Goal: Information Seeking & Learning: Learn about a topic

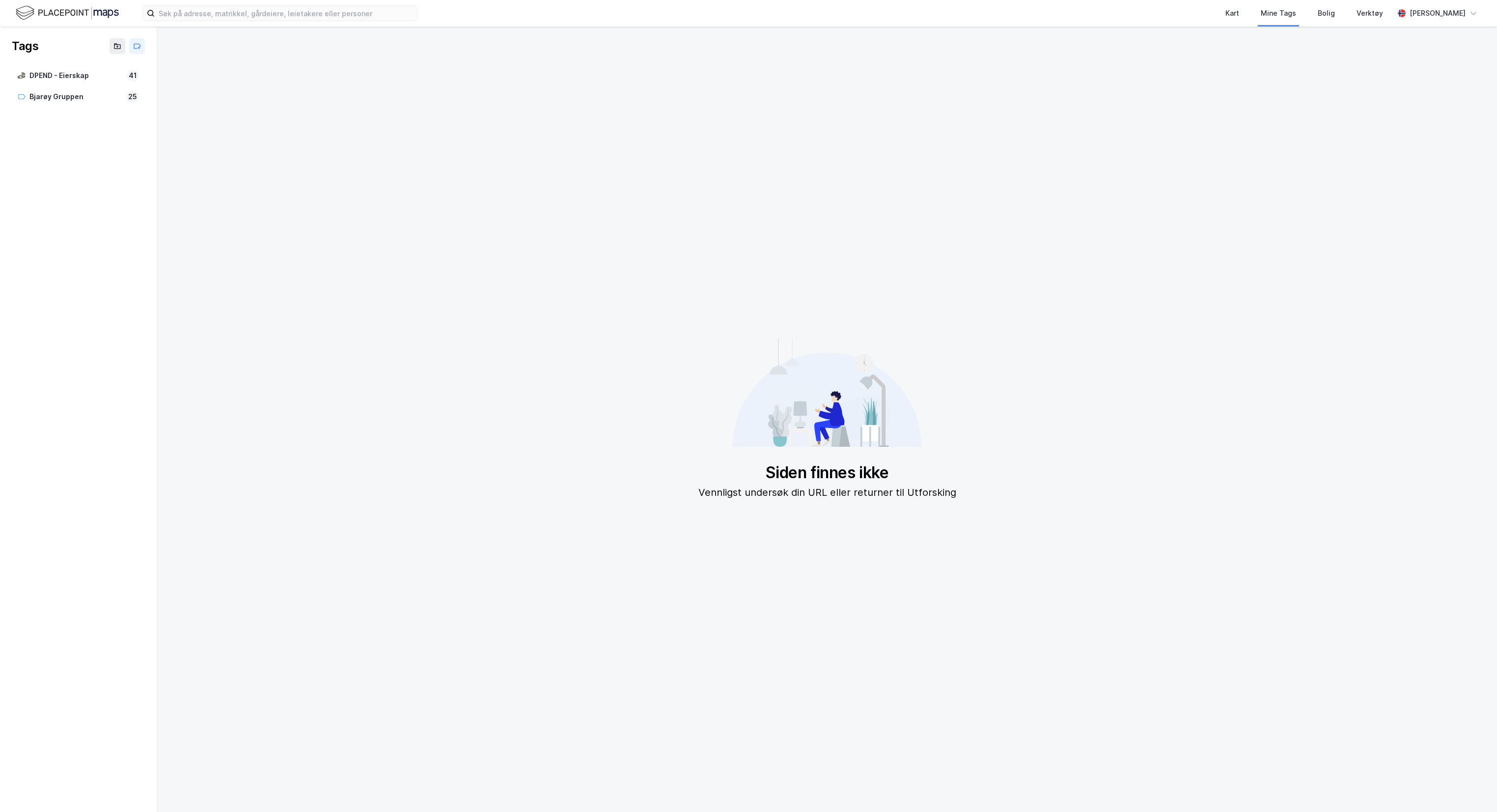
click at [75, 3] on div "Kart Mine Tags Bolig Verktøy [PERSON_NAME]" at bounding box center [748, 13] width 1497 height 27
click at [75, 10] on img at bounding box center [67, 13] width 103 height 17
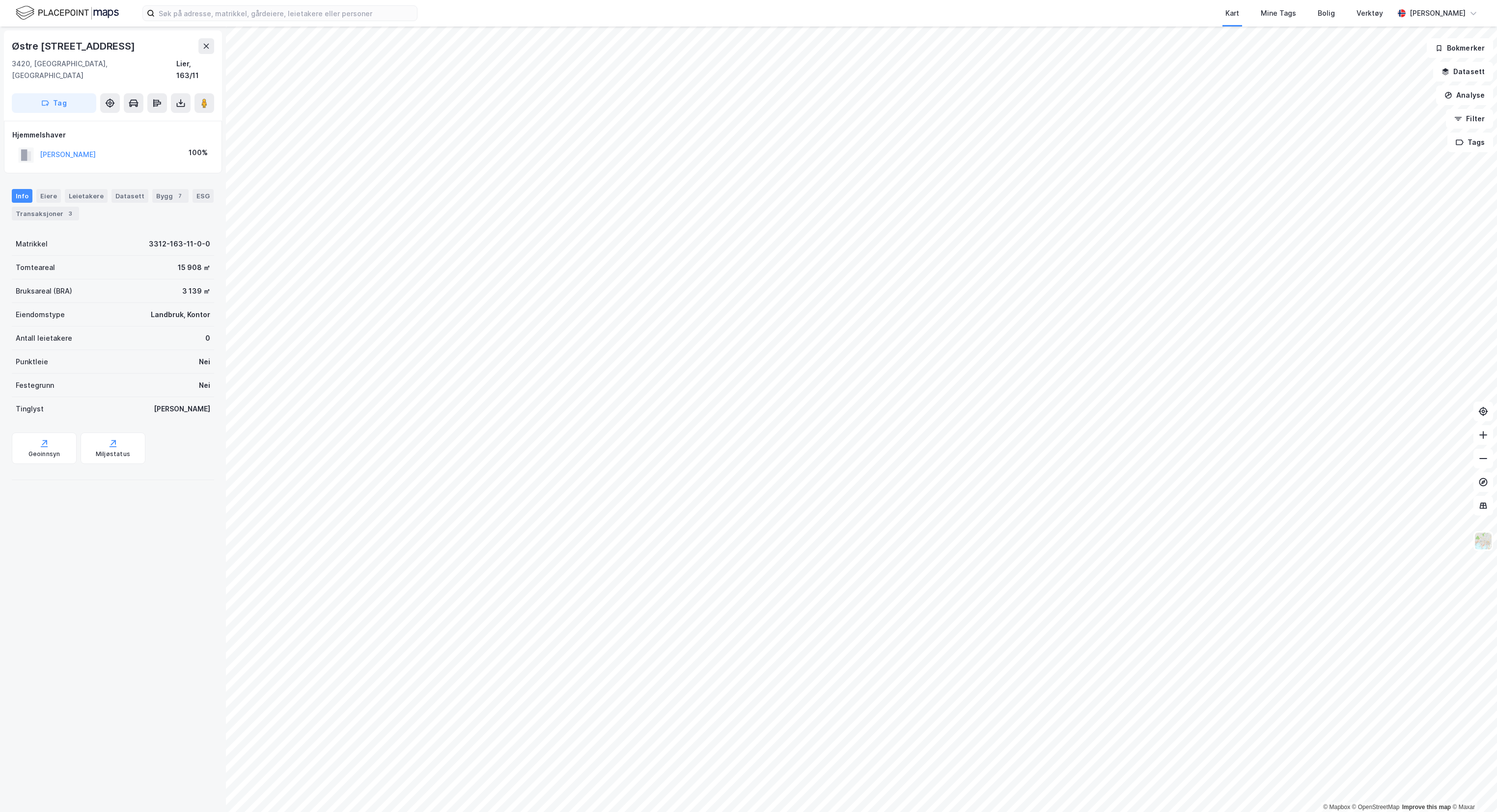
click at [92, 20] on img at bounding box center [67, 13] width 103 height 17
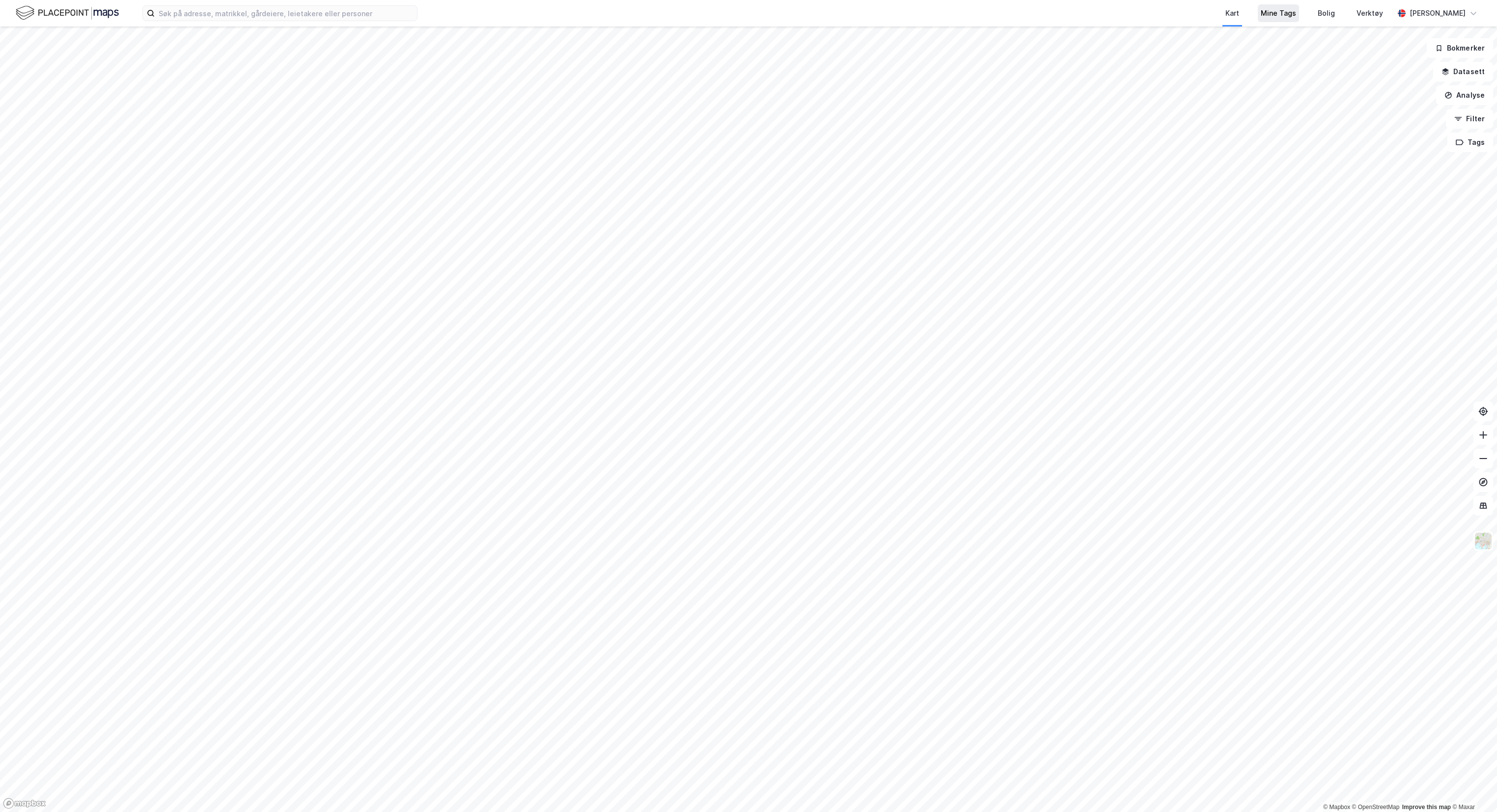
click at [1270, 9] on div "Mine Tags" at bounding box center [1278, 13] width 35 height 12
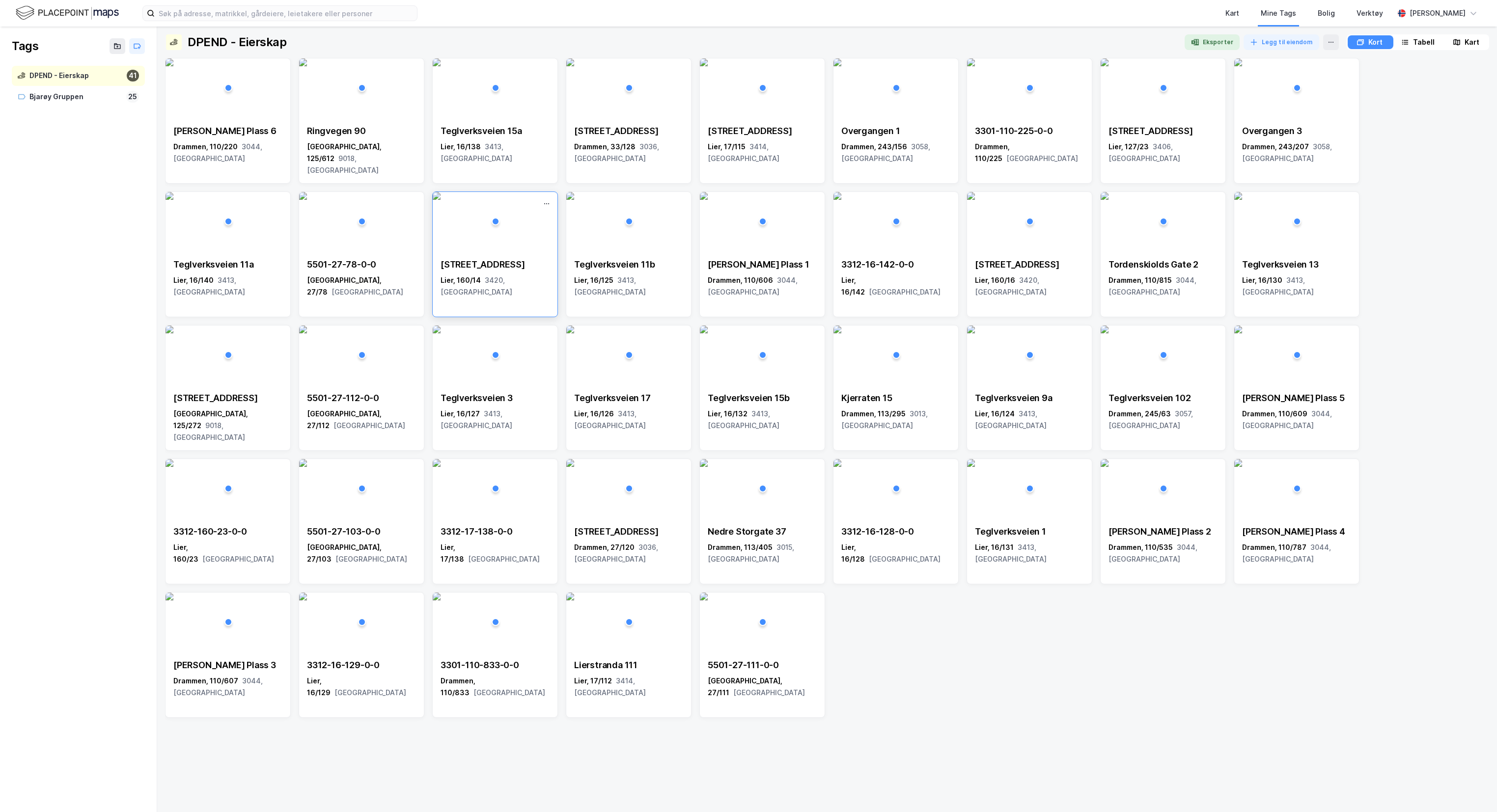
click at [440, 200] on img at bounding box center [437, 196] width 8 height 8
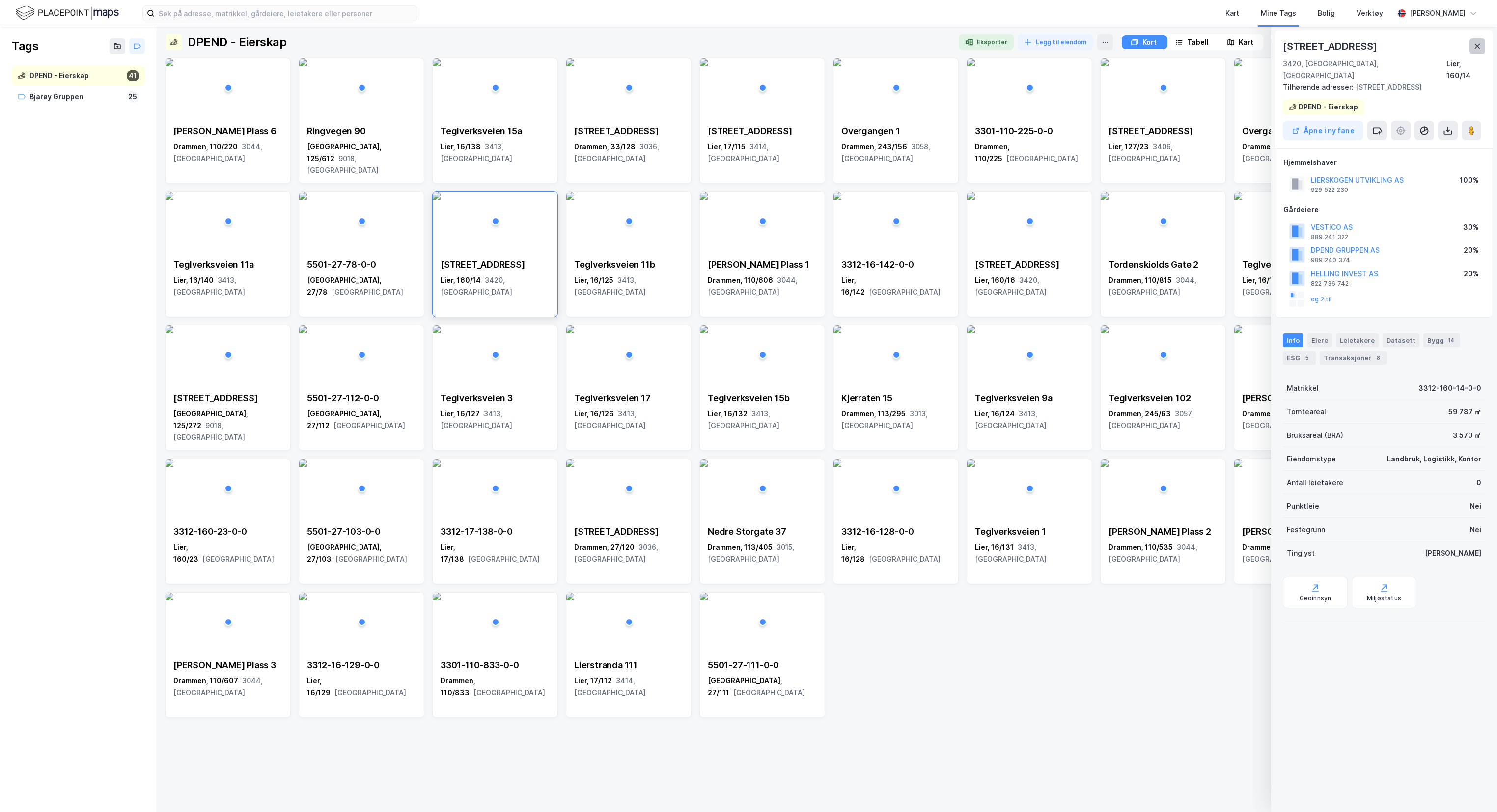
click at [1478, 46] on icon at bounding box center [1477, 46] width 5 height 5
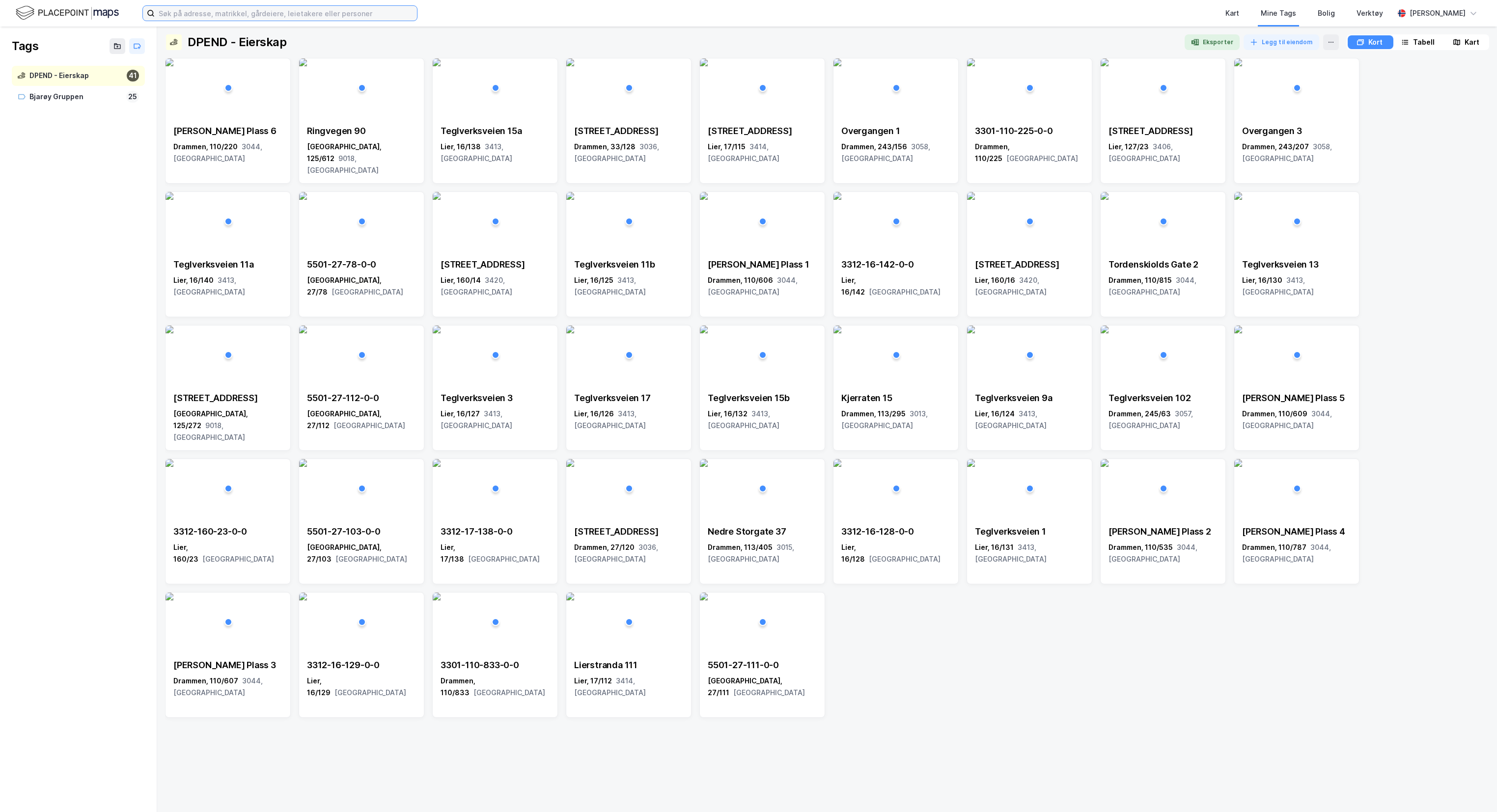
click at [239, 16] on input at bounding box center [285, 13] width 262 height 15
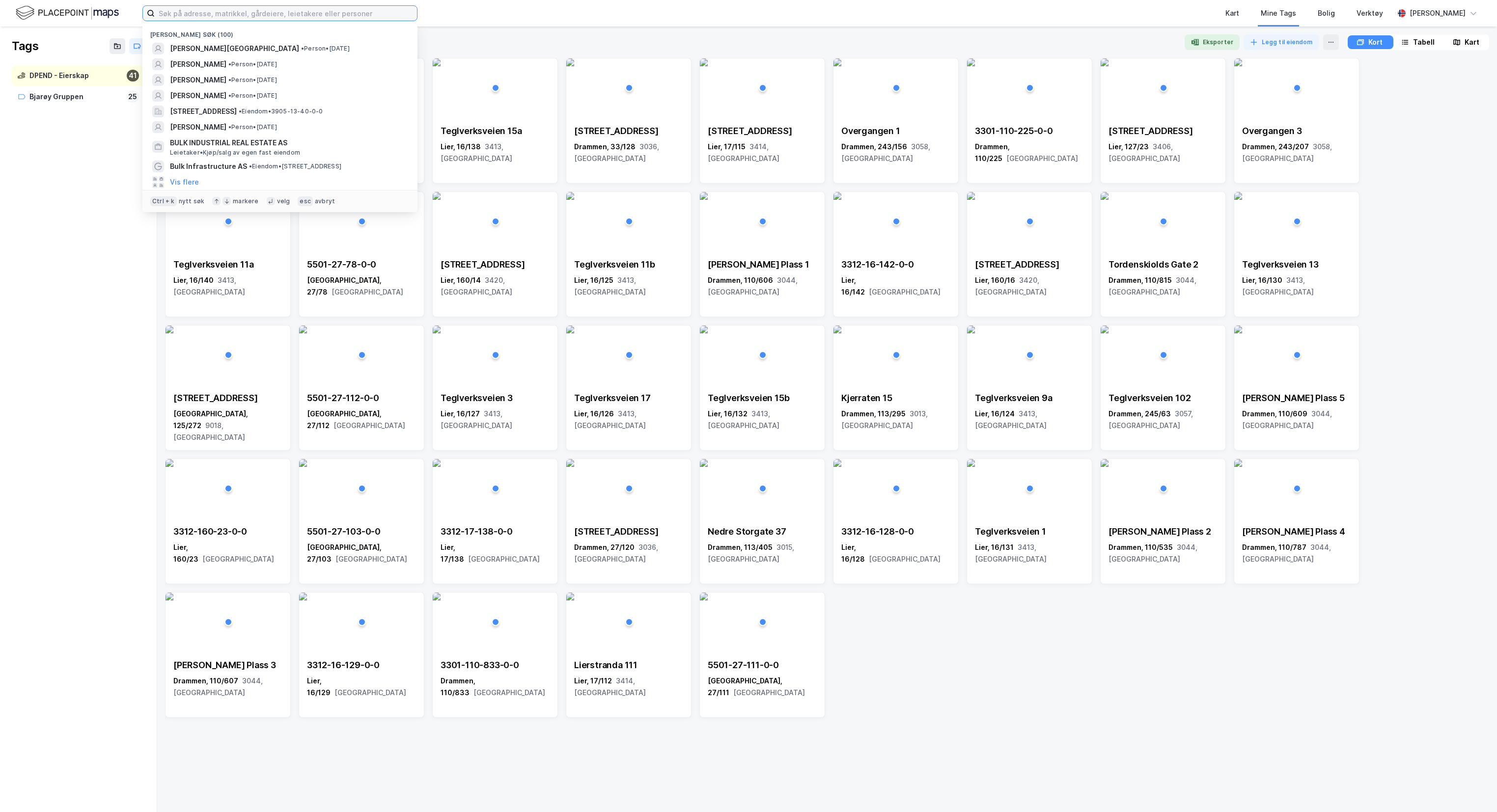
click at [330, 12] on input at bounding box center [285, 13] width 262 height 15
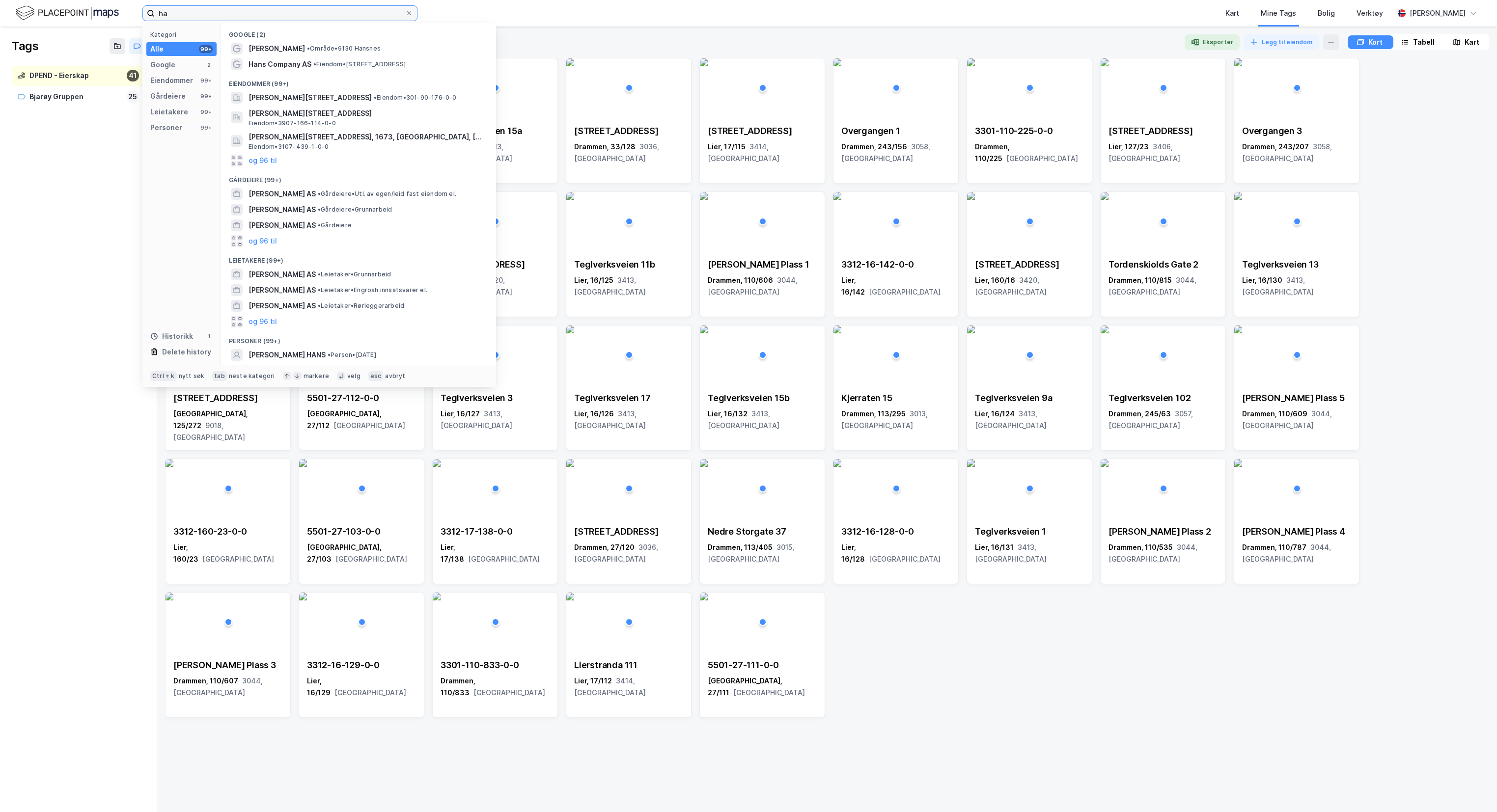
type input "h"
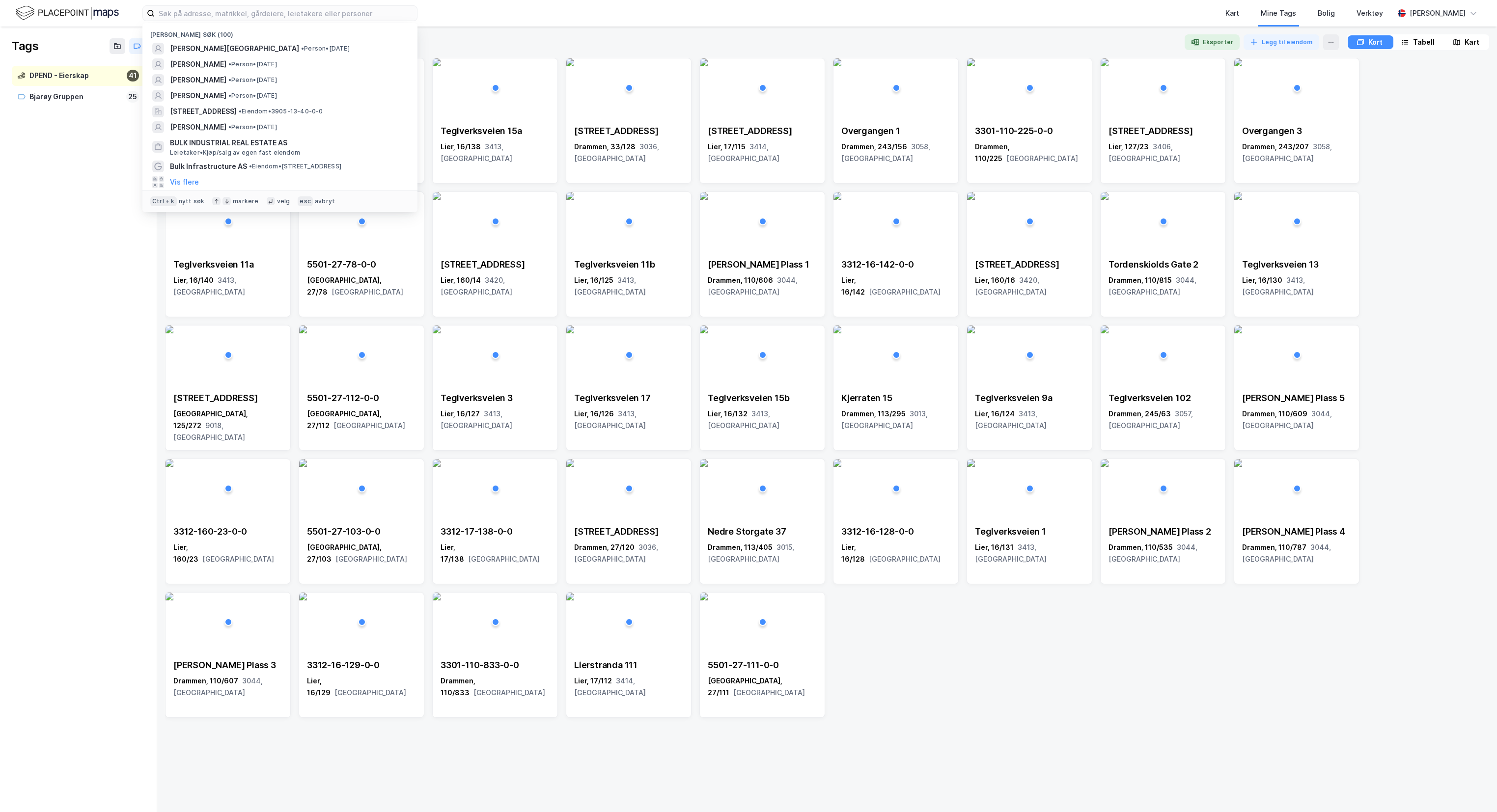
click at [23, 296] on div "Tags DPEND - Eierskap 41 Bjarøy Gruppen 25" at bounding box center [78, 419] width 157 height 785
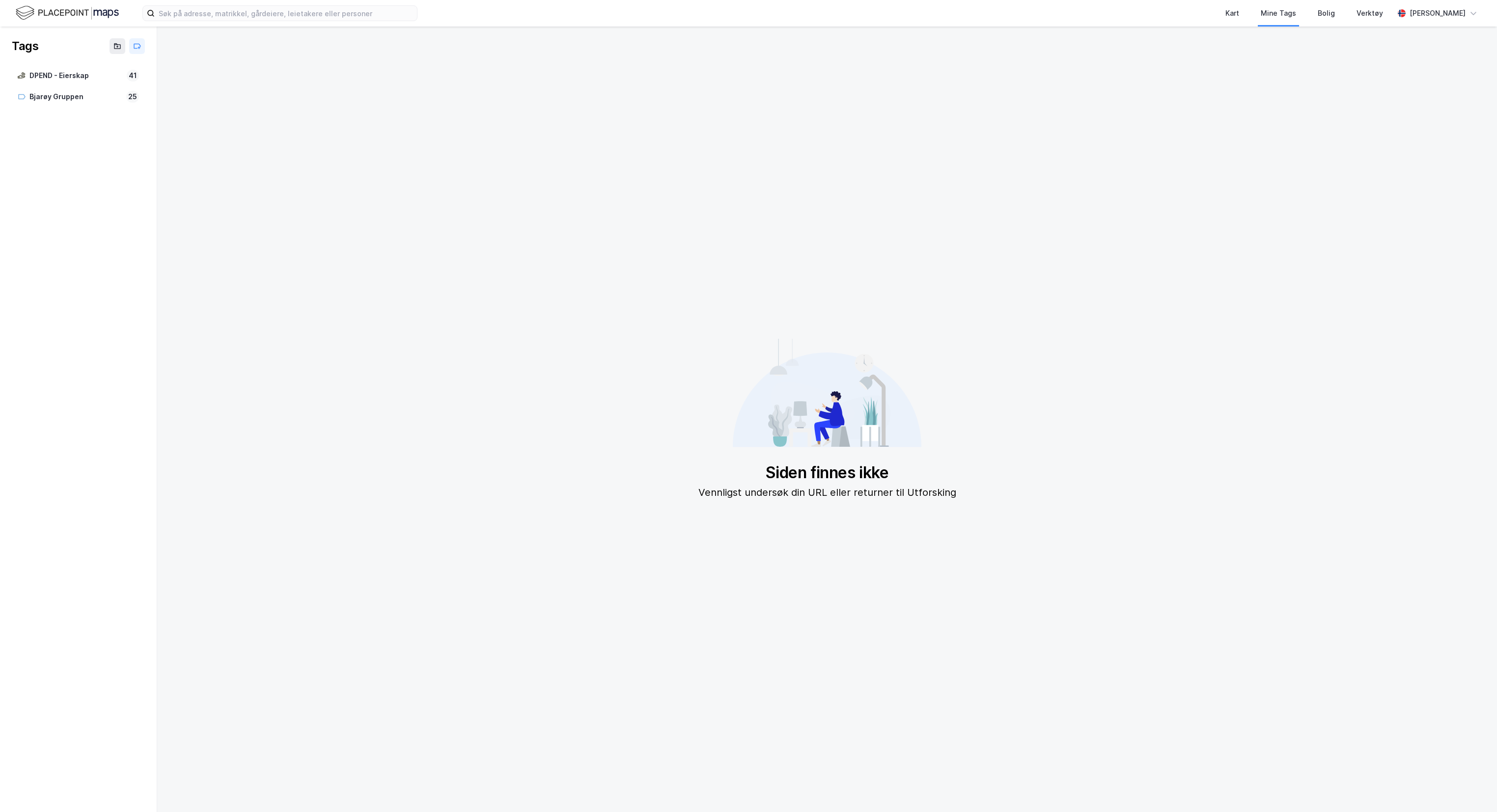
click at [80, 17] on img at bounding box center [67, 13] width 103 height 17
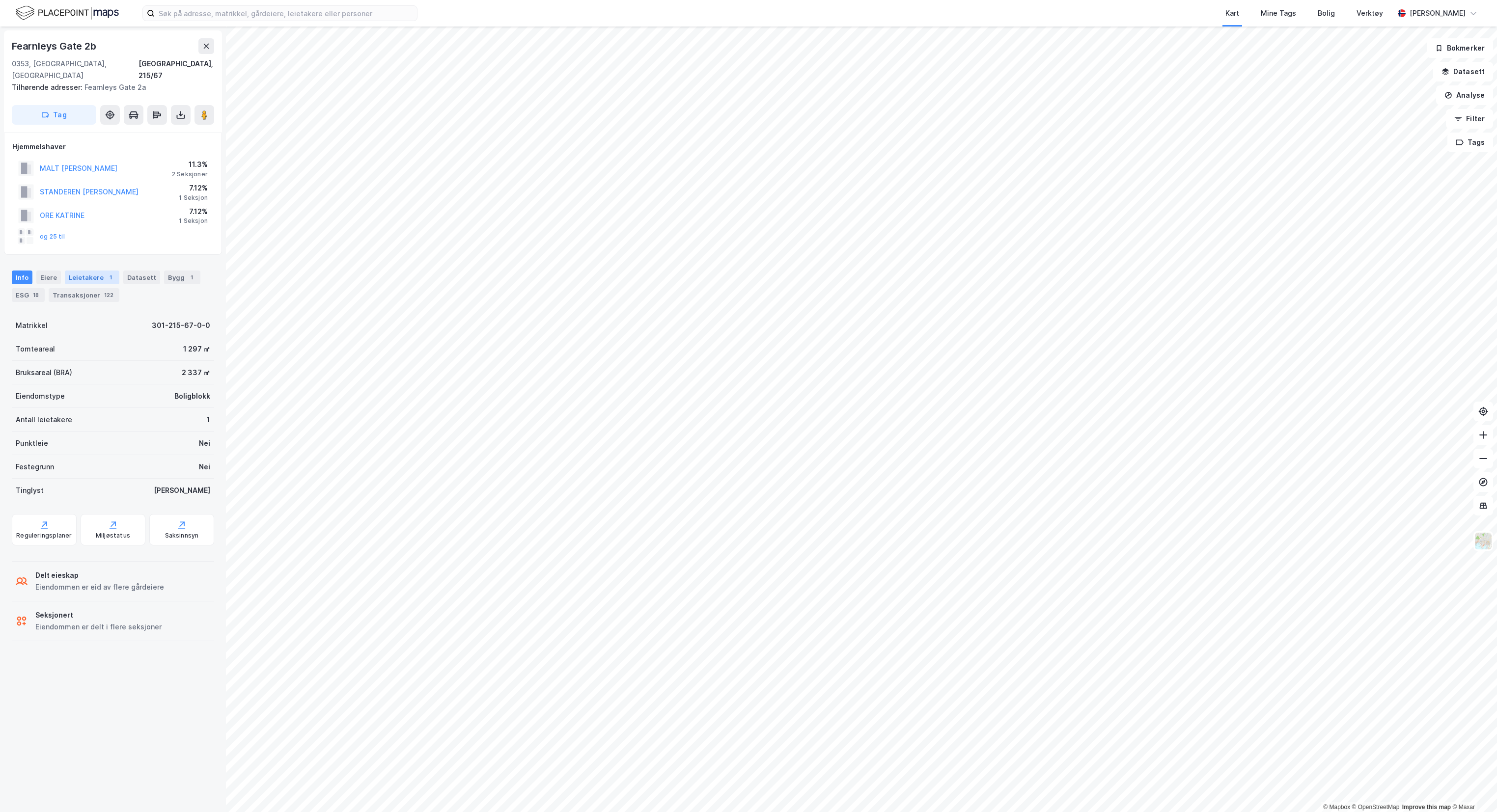
click at [74, 271] on div "Leietakere 1" at bounding box center [92, 278] width 55 height 14
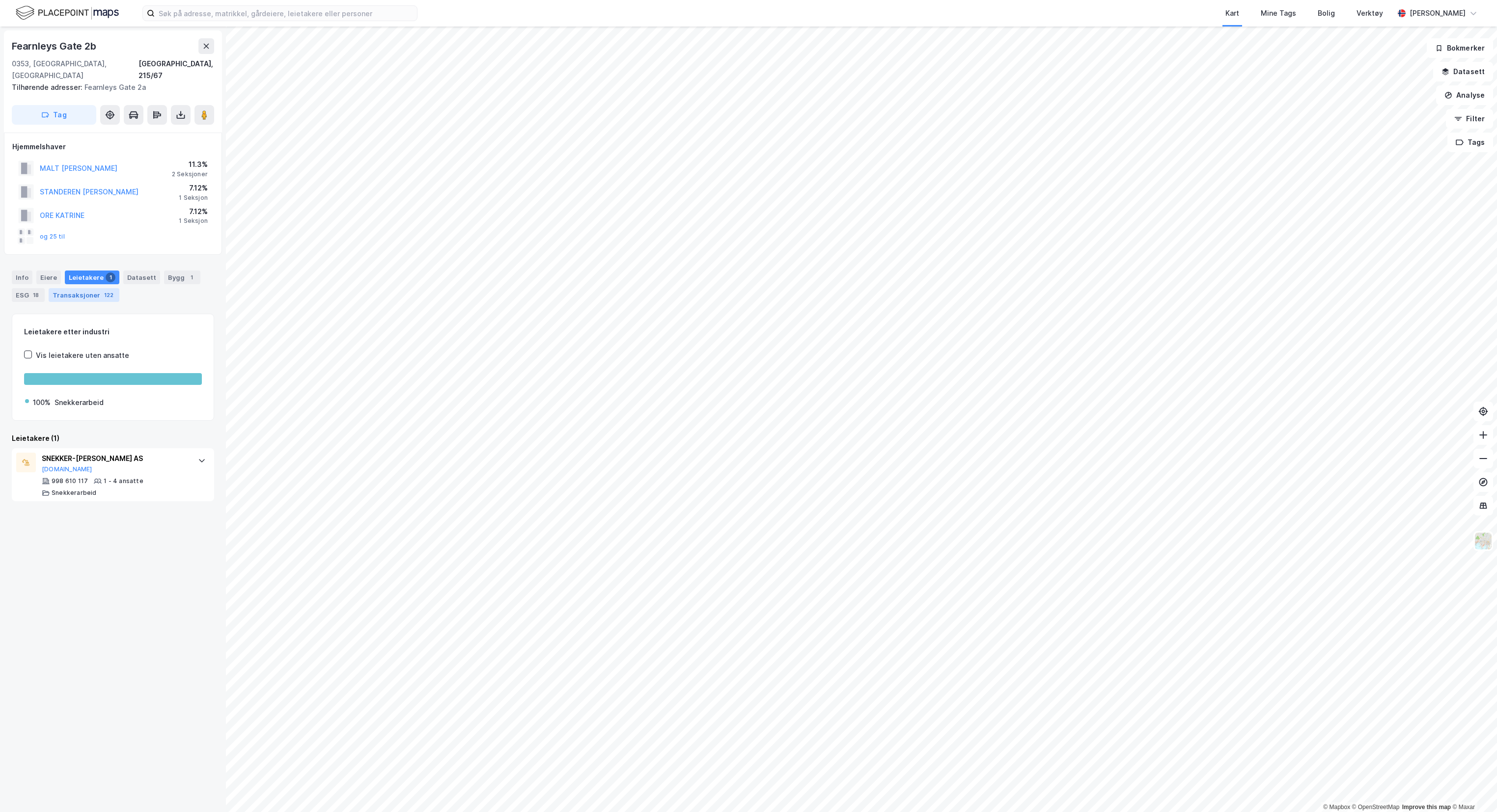
click at [87, 288] on div "Transaksjoner 122" at bounding box center [84, 295] width 71 height 14
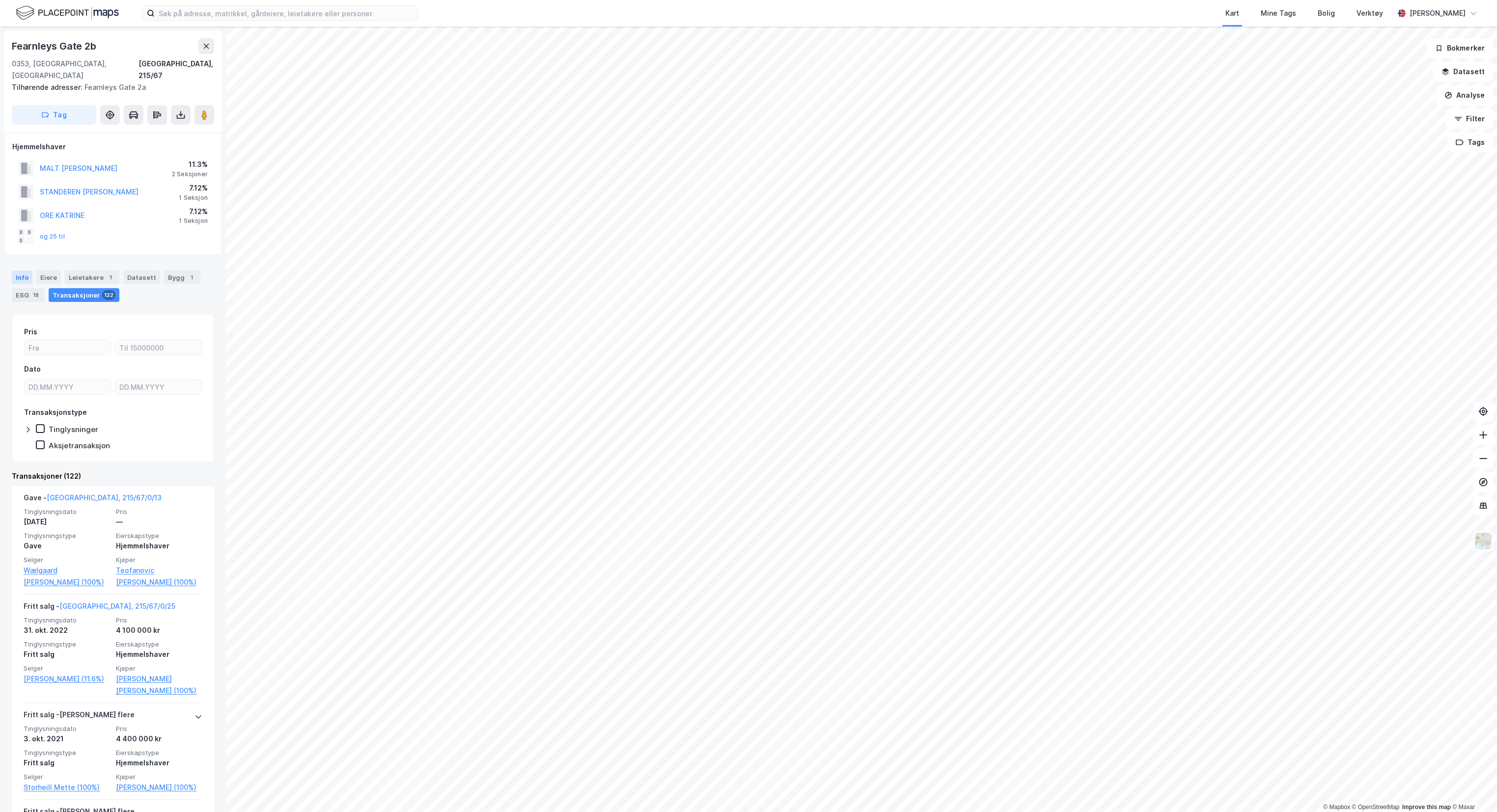
click at [20, 271] on div "Info" at bounding box center [22, 278] width 20 height 14
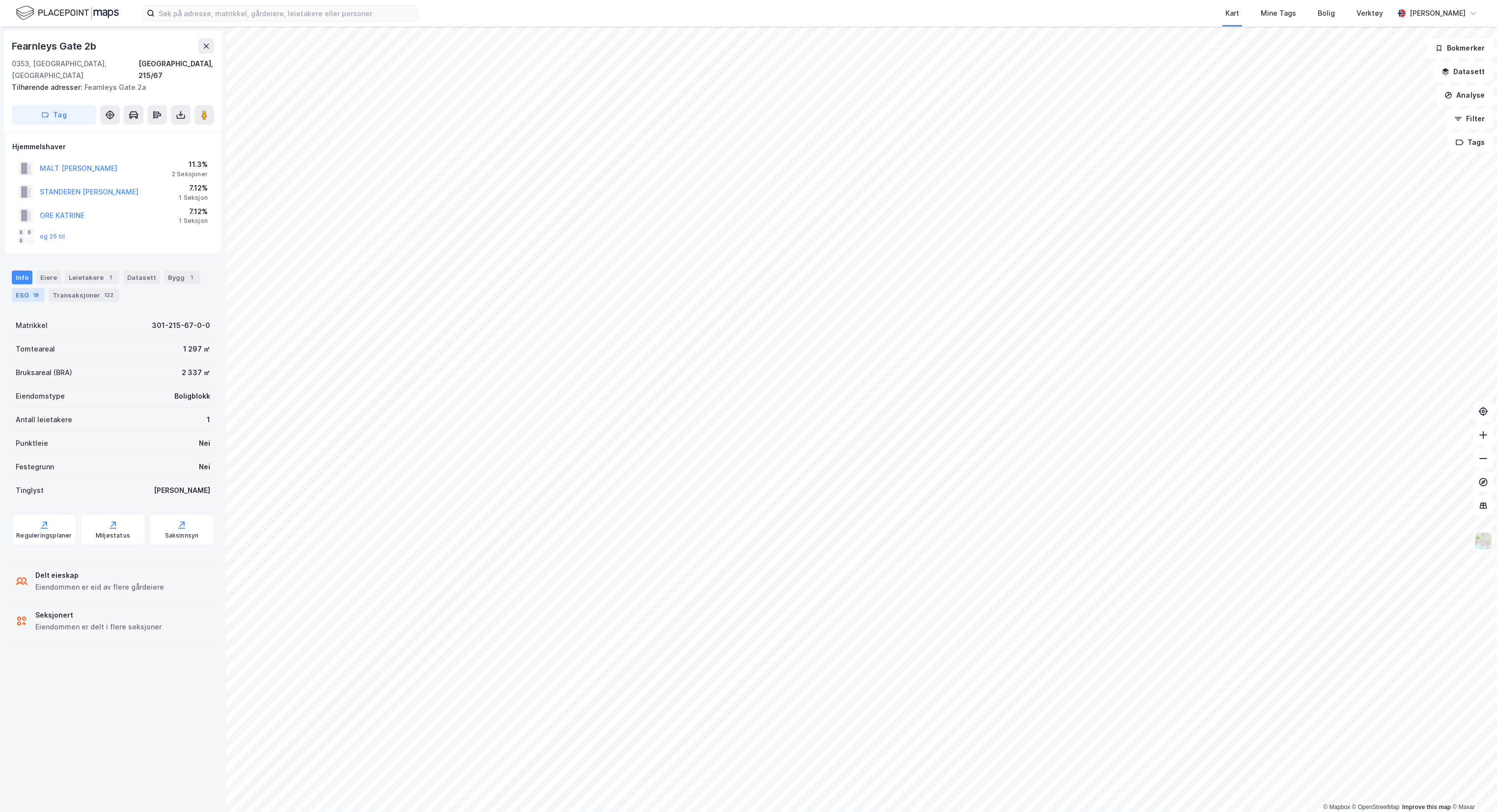
click at [24, 288] on div "ESG 18" at bounding box center [28, 295] width 33 height 14
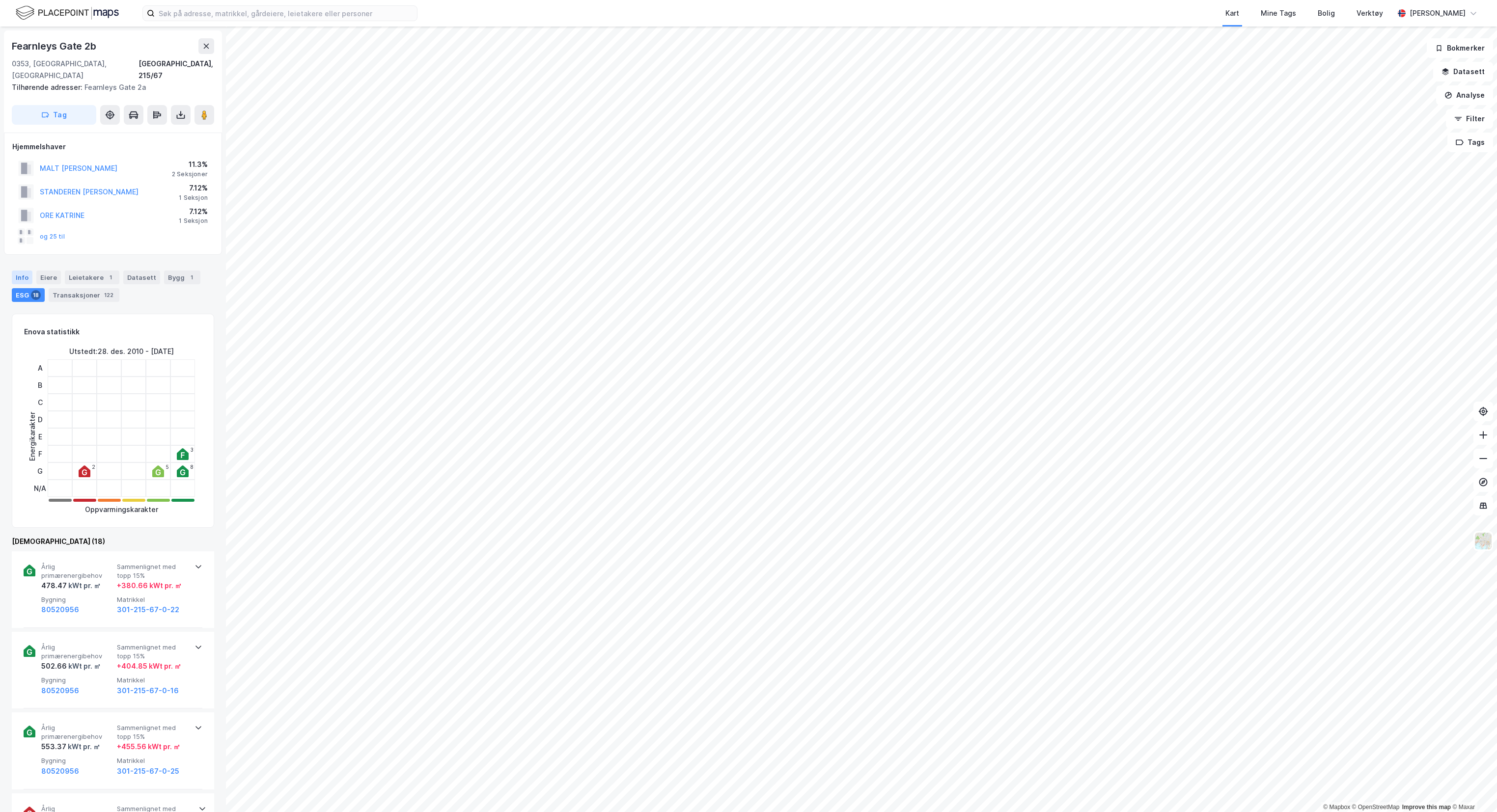
click at [24, 271] on div "Info" at bounding box center [22, 278] width 20 height 14
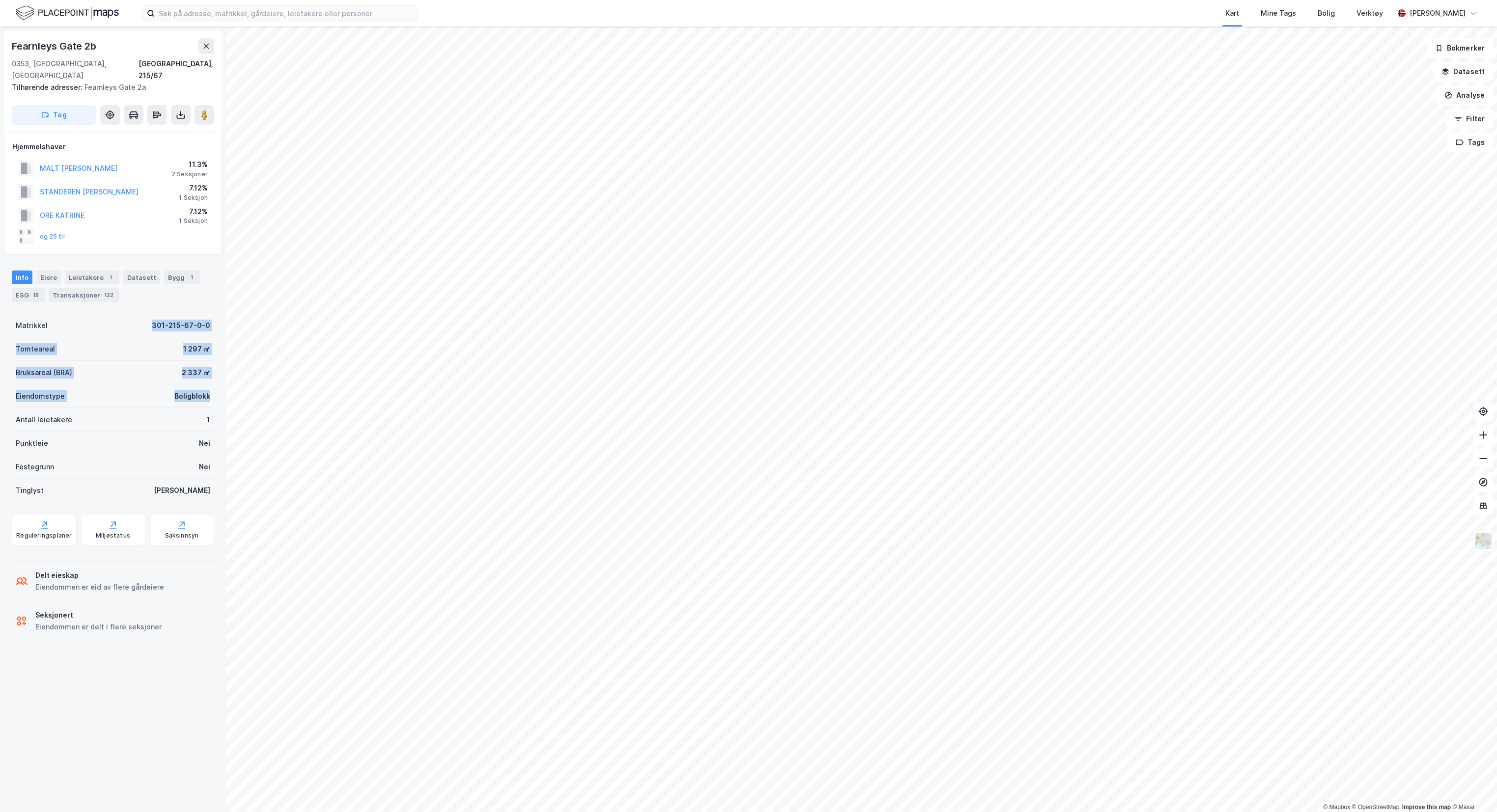
drag, startPoint x: 120, startPoint y: 308, endPoint x: 201, endPoint y: 389, distance: 114.6
click at [201, 389] on div "Fearnleys Gate 2b 0353, Oslo, Oslo Oslo, 215/67 Tilhørende adresser: Fearnleys …" at bounding box center [113, 419] width 226 height 785
drag, startPoint x: 201, startPoint y: 389, endPoint x: 109, endPoint y: 432, distance: 101.6
click at [109, 432] on div "Punktleie Nei" at bounding box center [113, 443] width 202 height 24
drag, startPoint x: 14, startPoint y: 315, endPoint x: 217, endPoint y: 475, distance: 258.5
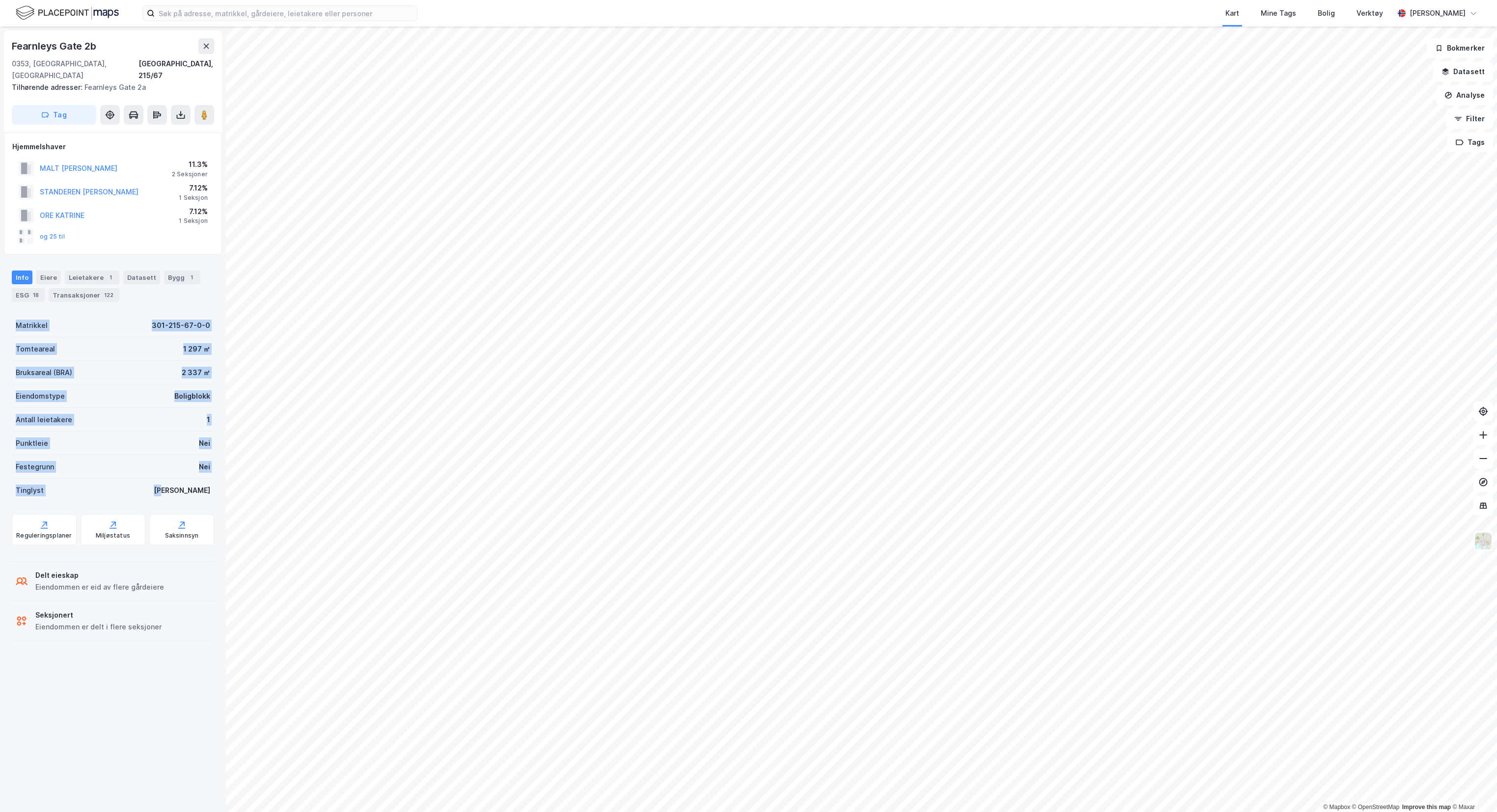
click at [217, 475] on div "Fearnleys Gate 2b 0353, Oslo, Oslo Oslo, 215/67 Tilhørende adresser: Fearnleys …" at bounding box center [113, 419] width 226 height 785
drag, startPoint x: 217, startPoint y: 475, endPoint x: 173, endPoint y: 641, distance: 171.7
click at [173, 641] on div "Fearnleys Gate 2b 0353, Oslo, Oslo Oslo, 215/67 Tilhørende adresser: Fearnleys …" at bounding box center [113, 419] width 226 height 785
